Goal: Transaction & Acquisition: Purchase product/service

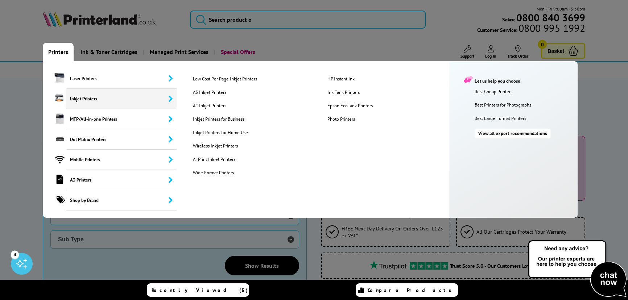
click at [128, 98] on span "Inkjet Printers" at bounding box center [121, 99] width 110 height 20
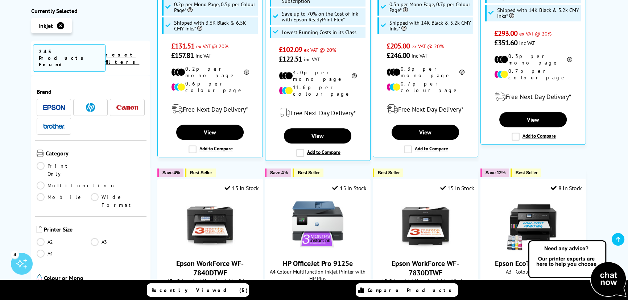
scroll to position [395, 0]
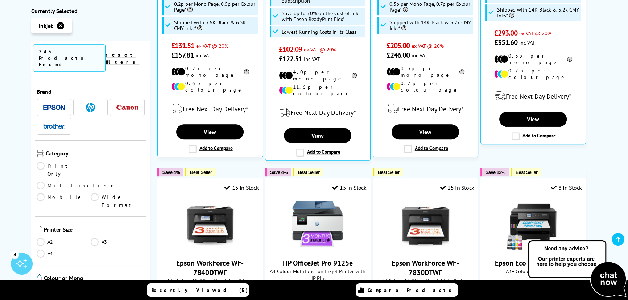
click at [91, 182] on link "Multifunction" at bounding box center [76, 186] width 79 height 8
